Goal: Task Accomplishment & Management: Use online tool/utility

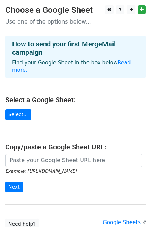
scroll to position [51, 0]
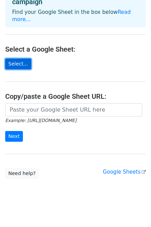
click at [17, 59] on link "Select..." at bounding box center [18, 64] width 26 height 11
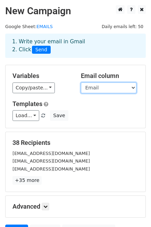
click at [118, 86] on select "Email Company Name" at bounding box center [109, 88] width 56 height 11
click at [81, 83] on select "Email Company Name" at bounding box center [109, 88] width 56 height 11
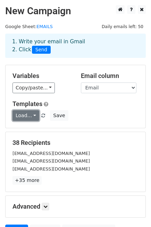
click at [31, 116] on link "Load..." at bounding box center [26, 115] width 27 height 11
click at [75, 114] on div "Load... No templates saved Save" at bounding box center [75, 115] width 136 height 11
click at [34, 115] on link "Load..." at bounding box center [26, 115] width 27 height 11
click at [73, 174] on div "38 Recipients WYLEYBOITRANSPORT@YAHOO.COM RAGLANDFARMSLLC@GMAIL.COM HNWBOYS1@GM…" at bounding box center [76, 162] width 126 height 46
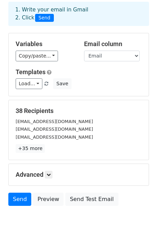
scroll to position [70, 0]
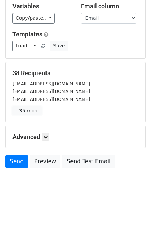
click at [30, 112] on link "+35 more" at bounding box center [27, 111] width 29 height 9
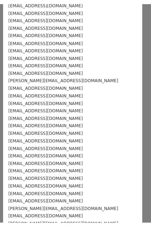
scroll to position [0, 0]
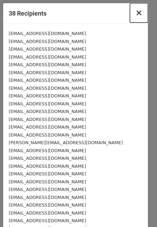
click at [135, 15] on span "×" at bounding box center [138, 13] width 7 height 10
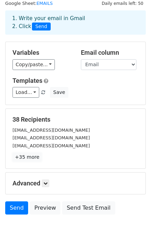
scroll to position [6, 0]
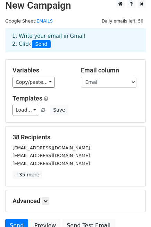
click at [139, 82] on div "Email column Email Company Name" at bounding box center [110, 77] width 68 height 21
click at [133, 81] on select "Email Company Name" at bounding box center [109, 82] width 56 height 11
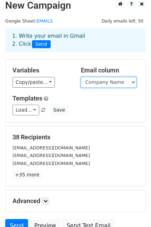
click at [81, 77] on select "Email Company Name" at bounding box center [109, 82] width 56 height 11
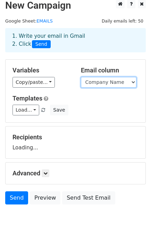
click at [129, 82] on select "Email Company Name" at bounding box center [109, 82] width 56 height 11
select select "Email"
click at [81, 77] on select "Email Company Name" at bounding box center [109, 82] width 56 height 11
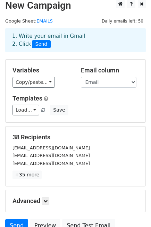
click at [109, 111] on div "Load... No templates saved Save" at bounding box center [75, 110] width 136 height 11
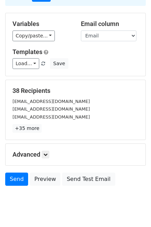
scroll to position [70, 0]
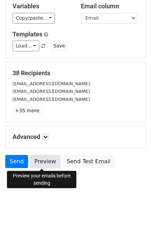
click at [37, 163] on link "Preview" at bounding box center [45, 161] width 31 height 13
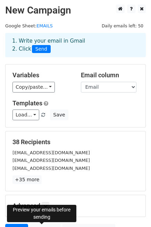
scroll to position [0, 0]
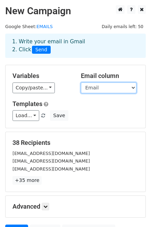
click at [127, 85] on select "Email Company Name" at bounding box center [109, 88] width 56 height 11
click at [81, 83] on select "Email Company Name" at bounding box center [109, 88] width 56 height 11
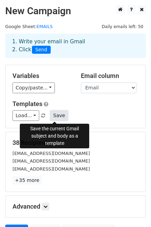
click at [53, 115] on button "Save" at bounding box center [59, 115] width 18 height 11
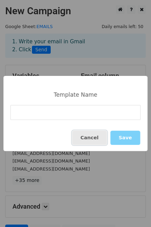
click at [93, 136] on button "Cancel" at bounding box center [89, 138] width 35 height 14
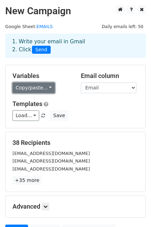
click at [47, 88] on link "Copy/paste..." at bounding box center [34, 88] width 42 height 11
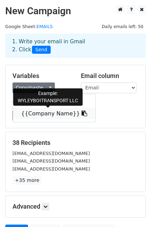
click at [82, 115] on icon at bounding box center [85, 114] width 6 height 6
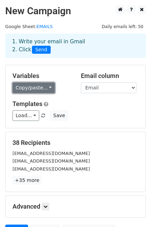
click at [44, 89] on link "Copy/paste..." at bounding box center [34, 88] width 42 height 11
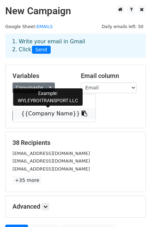
click at [50, 115] on link "{{Company Name}}" at bounding box center [54, 113] width 83 height 11
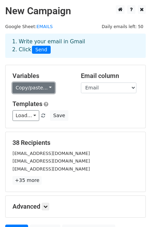
click at [36, 89] on link "Copy/paste..." at bounding box center [34, 88] width 42 height 11
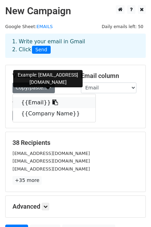
click at [39, 103] on link "{{Email}}" at bounding box center [54, 102] width 83 height 11
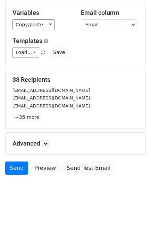
scroll to position [70, 0]
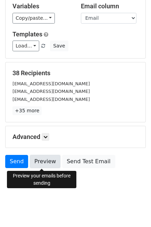
click at [43, 159] on link "Preview" at bounding box center [45, 161] width 31 height 13
click at [46, 164] on link "Preview" at bounding box center [45, 161] width 31 height 13
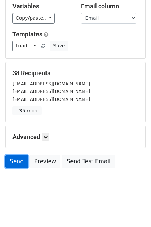
click at [14, 162] on link "Send" at bounding box center [16, 161] width 23 height 13
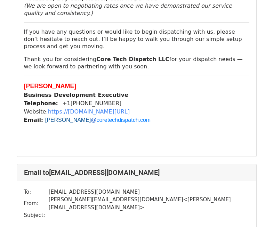
scroll to position [1158, 0]
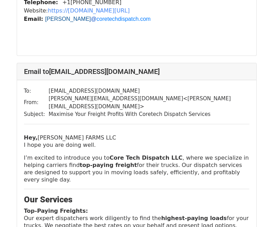
scroll to position [637, 0]
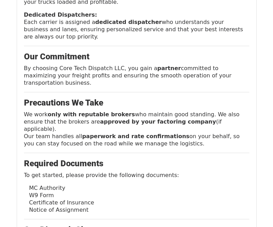
scroll to position [868, 0]
